Goal: Task Accomplishment & Management: Use online tool/utility

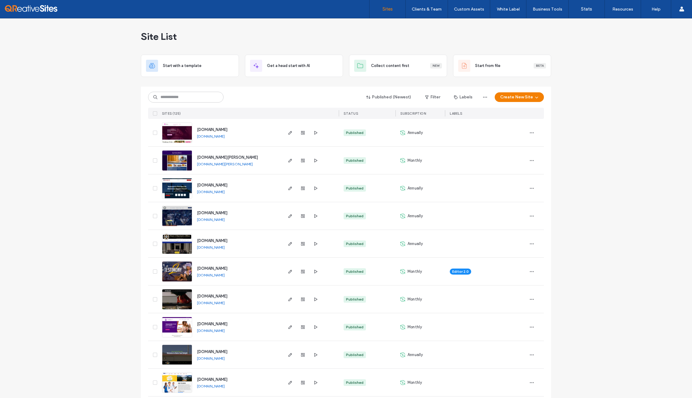
click at [259, 241] on div "www.ward3marshal.com www.ward3marshal.com" at bounding box center [237, 243] width 90 height 27
click at [258, 162] on div "www.priola.com www.priola.com" at bounding box center [237, 160] width 90 height 27
click at [288, 160] on icon "button" at bounding box center [290, 160] width 5 height 5
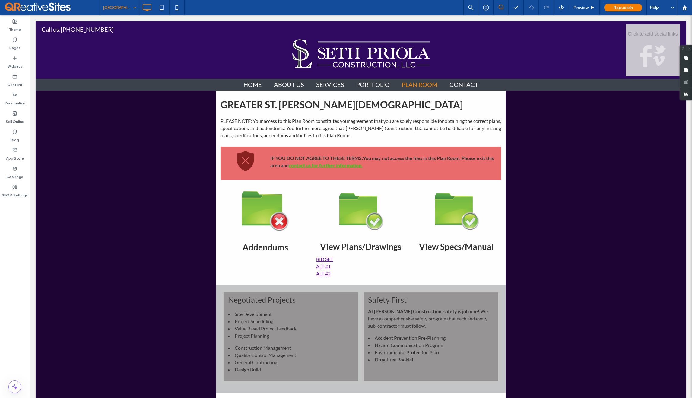
click at [121, 8] on input at bounding box center [118, 7] width 30 height 15
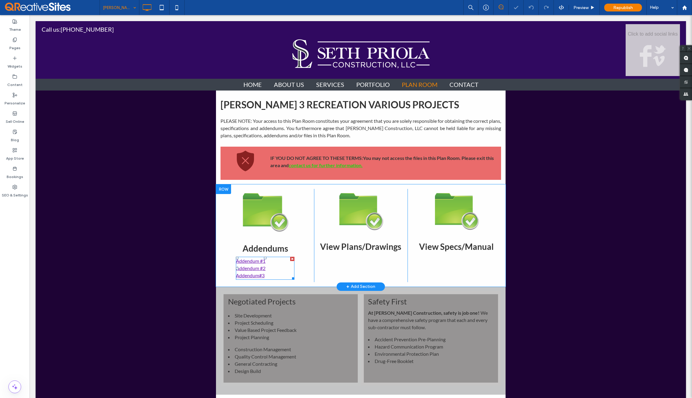
click at [271, 272] on p "Addendum#3" at bounding box center [265, 275] width 58 height 7
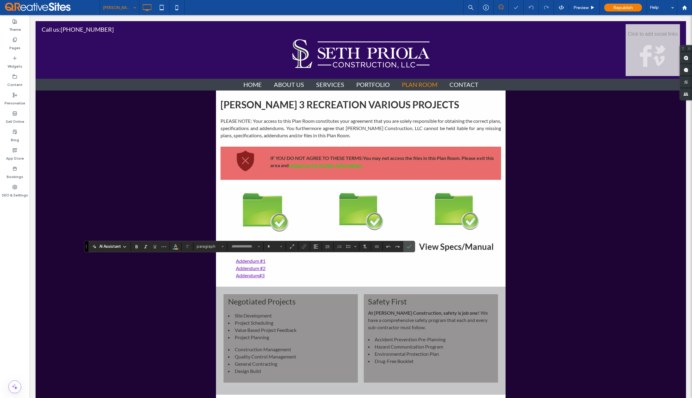
type input "****"
type input "**"
click at [269, 275] on p "**********" at bounding box center [265, 275] width 58 height 7
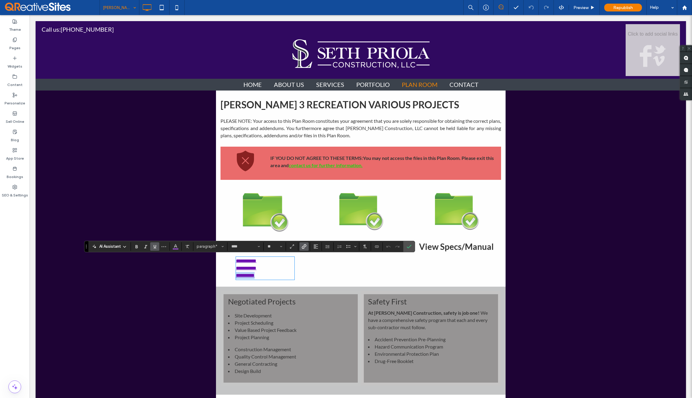
click at [269, 275] on p "**********" at bounding box center [265, 275] width 58 height 7
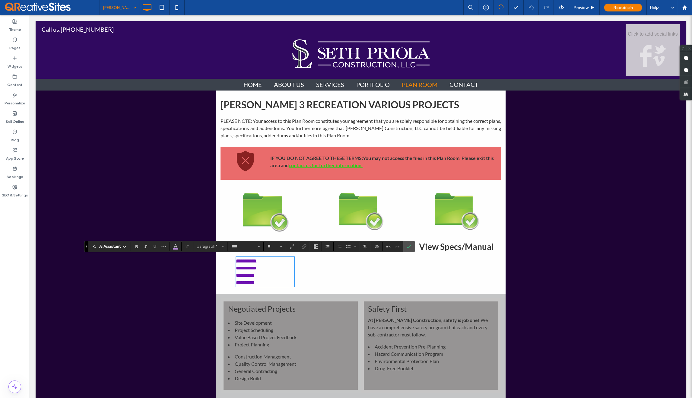
click at [263, 285] on p "**********" at bounding box center [265, 282] width 58 height 7
click at [303, 247] on use "Link" at bounding box center [304, 246] width 5 height 5
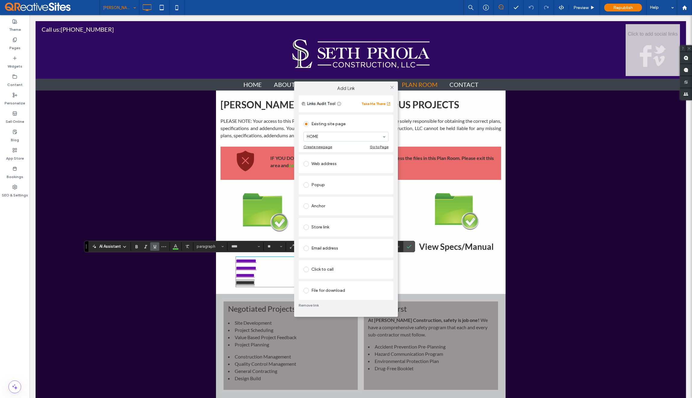
click at [330, 289] on div "File for download" at bounding box center [345, 291] width 85 height 10
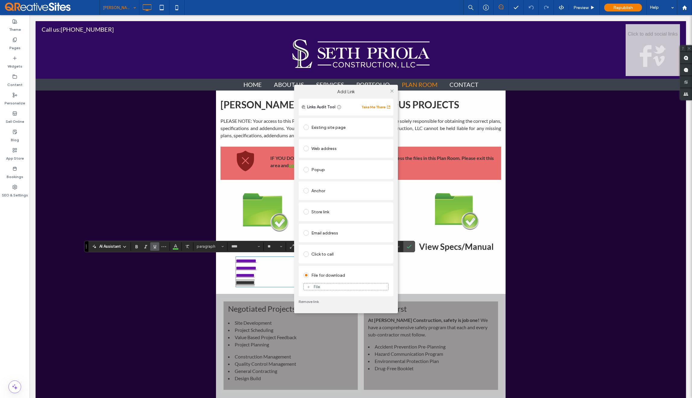
click at [330, 287] on div "File" at bounding box center [346, 286] width 84 height 5
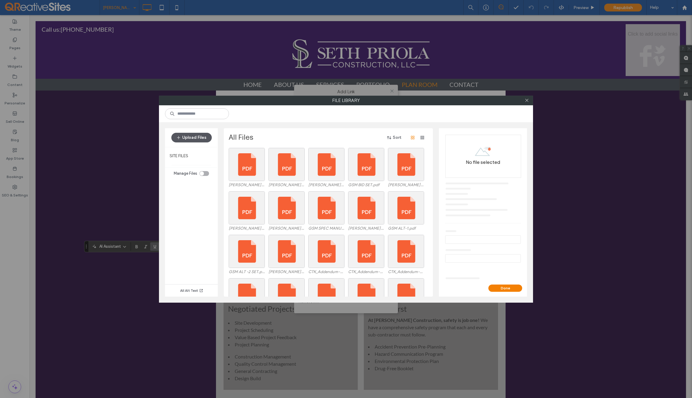
click at [203, 139] on button "Upload Files" at bounding box center [191, 138] width 40 height 10
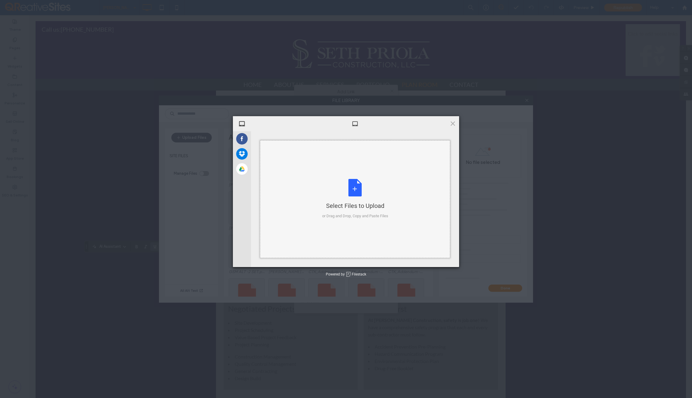
click at [352, 187] on div "Select Files to Upload or Drag and Drop, Copy and Paste Files" at bounding box center [355, 199] width 66 height 40
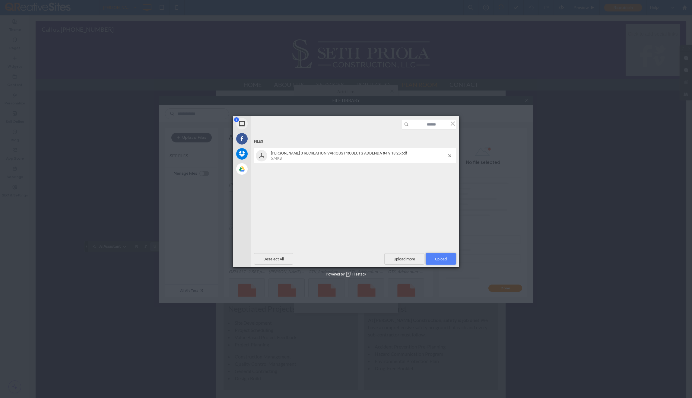
click at [441, 258] on span "Upload 1" at bounding box center [441, 259] width 12 height 5
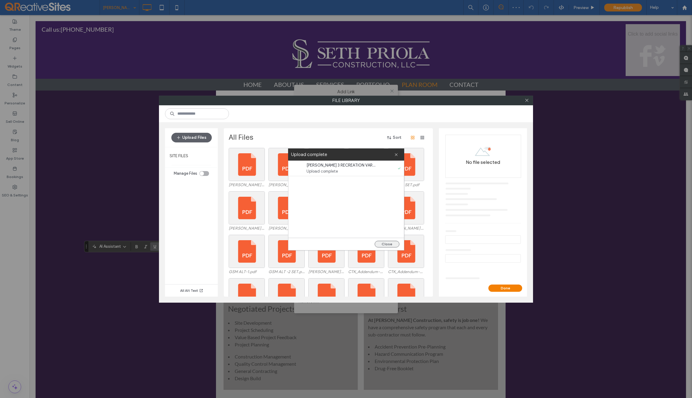
click at [386, 244] on button "Close" at bounding box center [386, 244] width 25 height 7
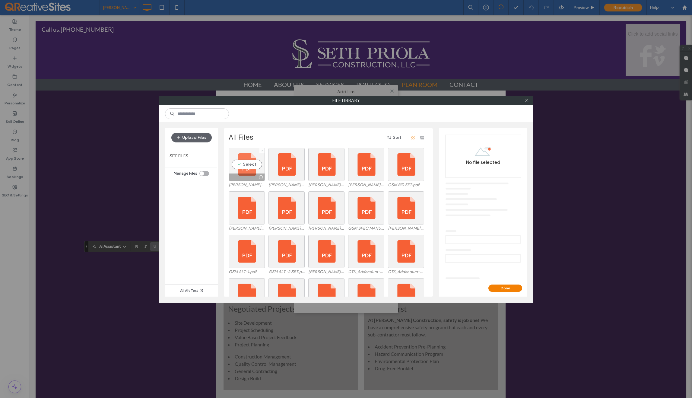
click at [251, 164] on div "Select" at bounding box center [247, 164] width 36 height 33
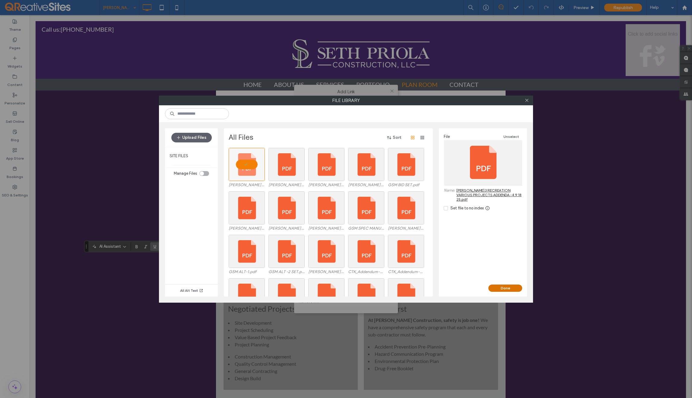
click at [499, 288] on button "Done" at bounding box center [505, 287] width 34 height 7
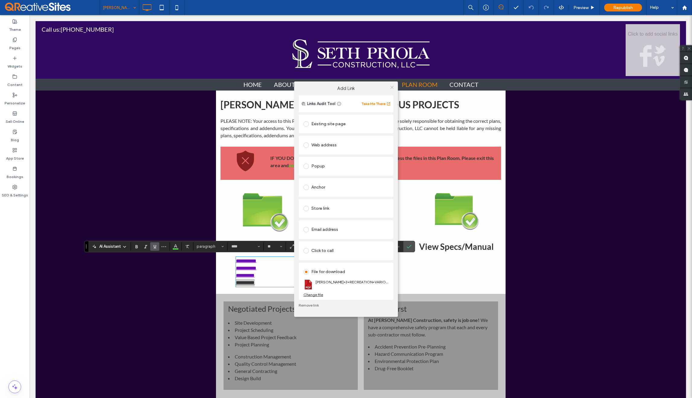
click at [391, 87] on icon at bounding box center [392, 87] width 5 height 5
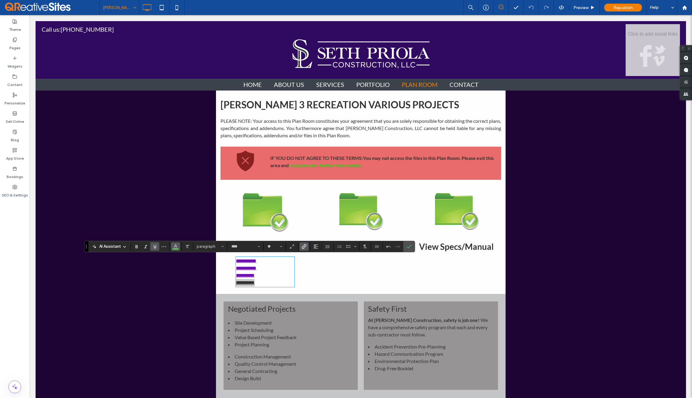
click at [175, 248] on icon "Color" at bounding box center [175, 245] width 5 height 5
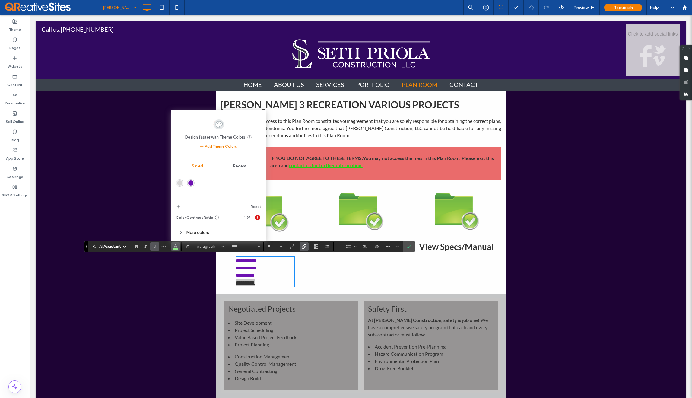
click at [188, 184] on div "rgba(109,17,177,1)" at bounding box center [190, 182] width 5 height 5
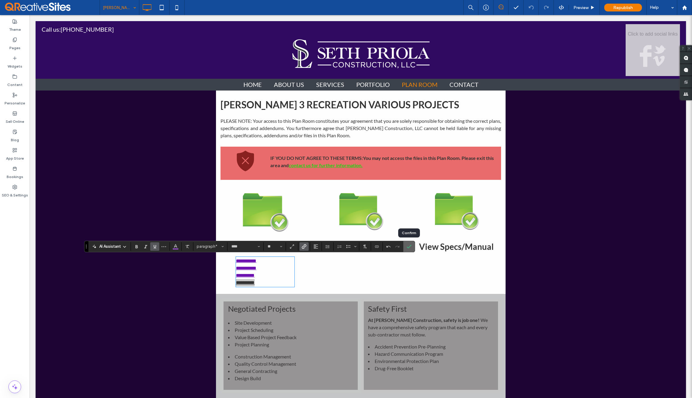
click at [411, 248] on icon "Confirm" at bounding box center [408, 246] width 5 height 5
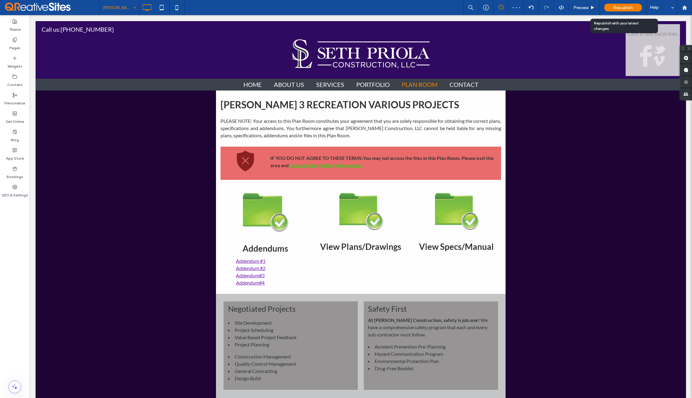
click at [619, 8] on span "Republish" at bounding box center [623, 7] width 20 height 5
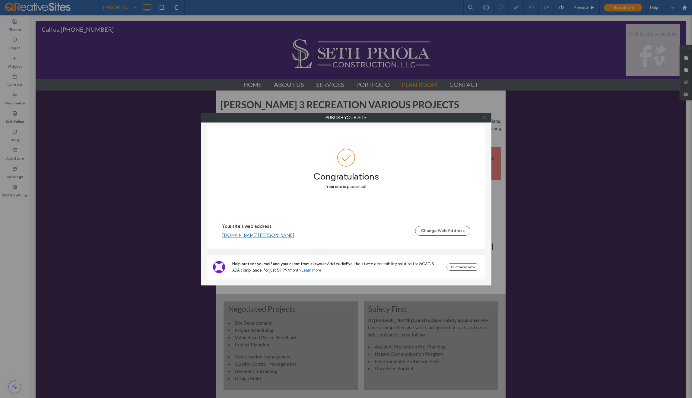
click at [485, 118] on icon at bounding box center [484, 117] width 5 height 5
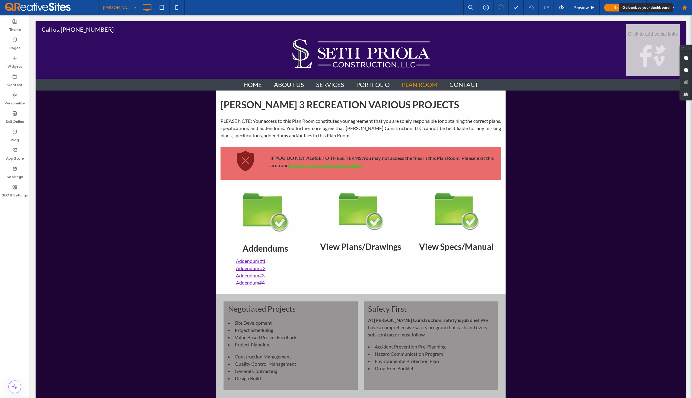
click at [682, 8] on icon at bounding box center [684, 7] width 5 height 5
